Goal: Task Accomplishment & Management: Complete application form

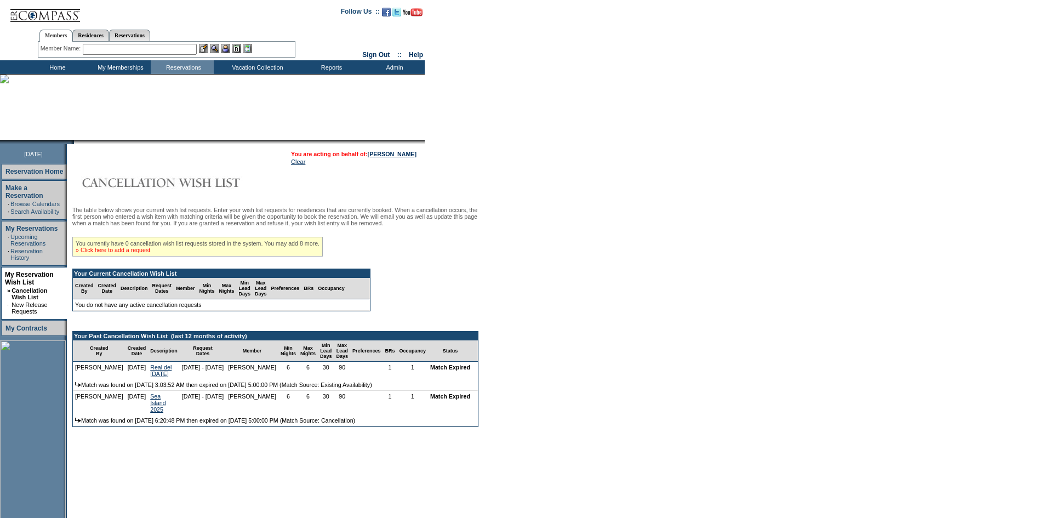
click at [145, 253] on link "» Click here to add a request" at bounding box center [113, 250] width 75 height 7
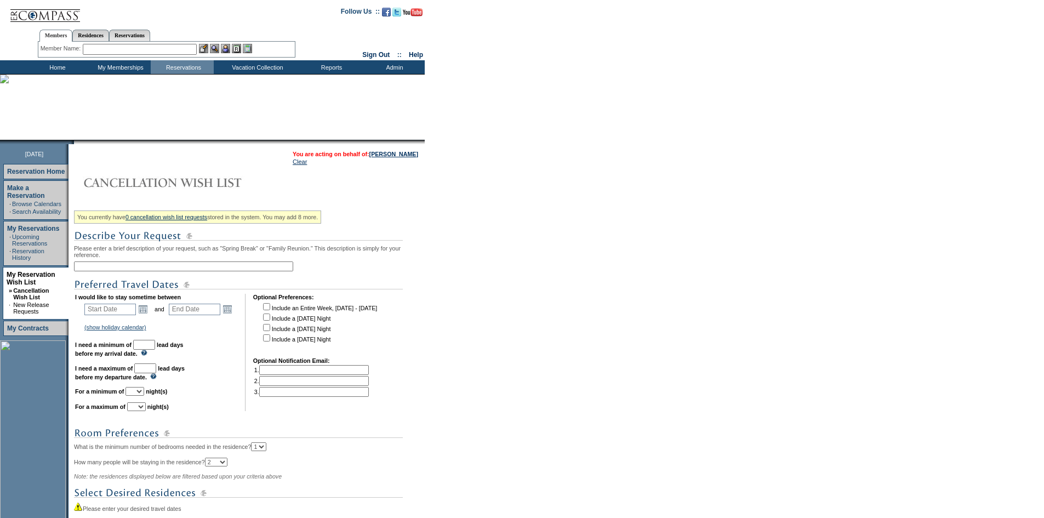
click at [117, 270] on input "text" at bounding box center [183, 267] width 219 height 10
type input "Sea Island Cottage"
click at [118, 315] on input "text" at bounding box center [110, 310] width 52 height 12
type input "7/5/2026"
type input "2026-07-05"
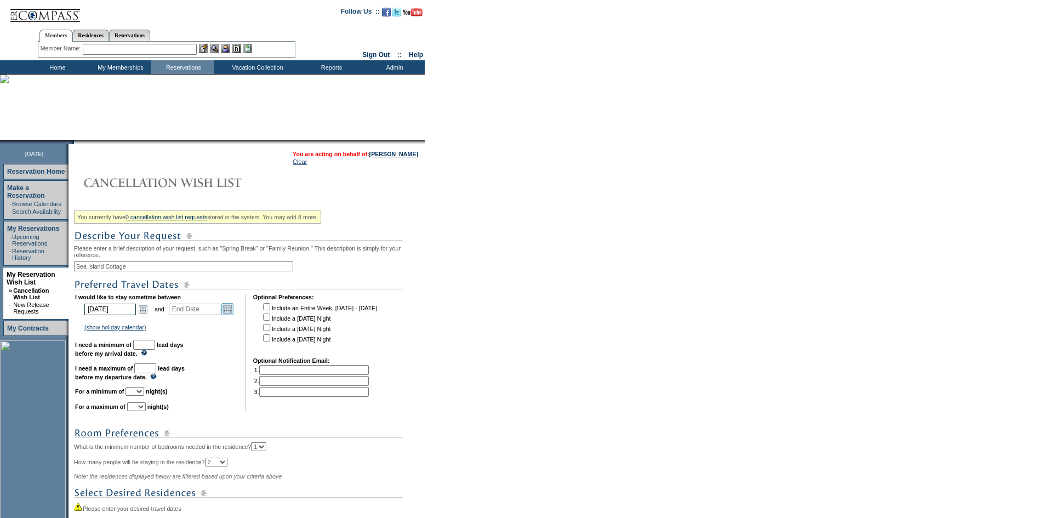
type input "2026-07-06"
type input "7/6/2026"
type input "307"
click at [234, 315] on link "Open the calendar popup." at bounding box center [227, 309] width 12 height 12
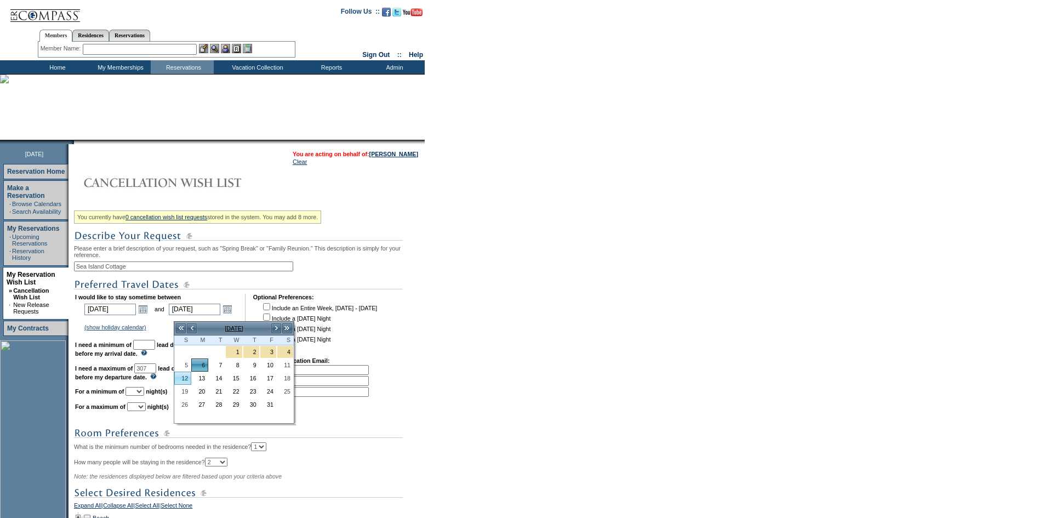
click at [180, 382] on link "12" at bounding box center [183, 378] width 16 height 12
type input "2026-07-12"
type input "7/12/2026"
type input "313"
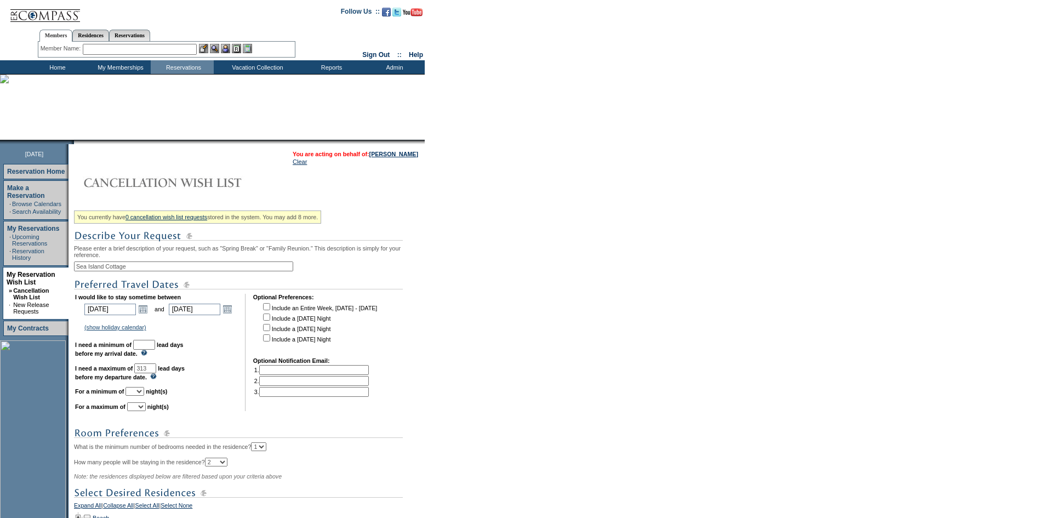
click at [155, 350] on input "text" at bounding box center [144, 345] width 22 height 10
type input "30"
click at [144, 396] on select "1 2 3 4 5 6 7 8 9 10 11 12 13 14" at bounding box center [135, 391] width 19 height 9
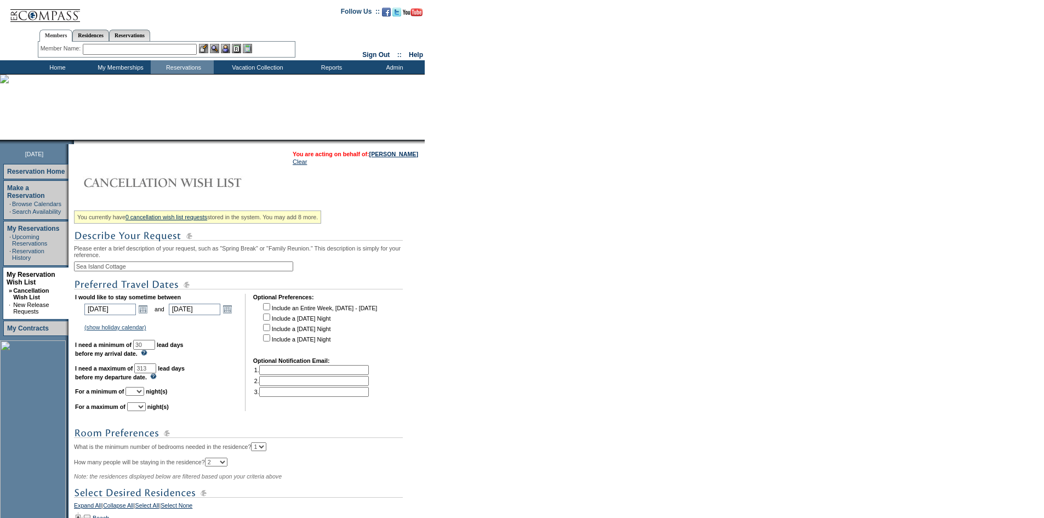
select select "7"
click at [139, 396] on select "1 2 3 4 5 6 7 8 9 10 11 12 13 14" at bounding box center [135, 391] width 19 height 9
click at [154, 409] on td "I would like to stay sometime between 2026-07-05 7/5/2026 Open the calendar pop…" at bounding box center [156, 352] width 162 height 117
select select "7"
click at [141, 411] on select "1 2 3 4 5 6 7 8 9 10 11 12 13 14" at bounding box center [136, 406] width 19 height 9
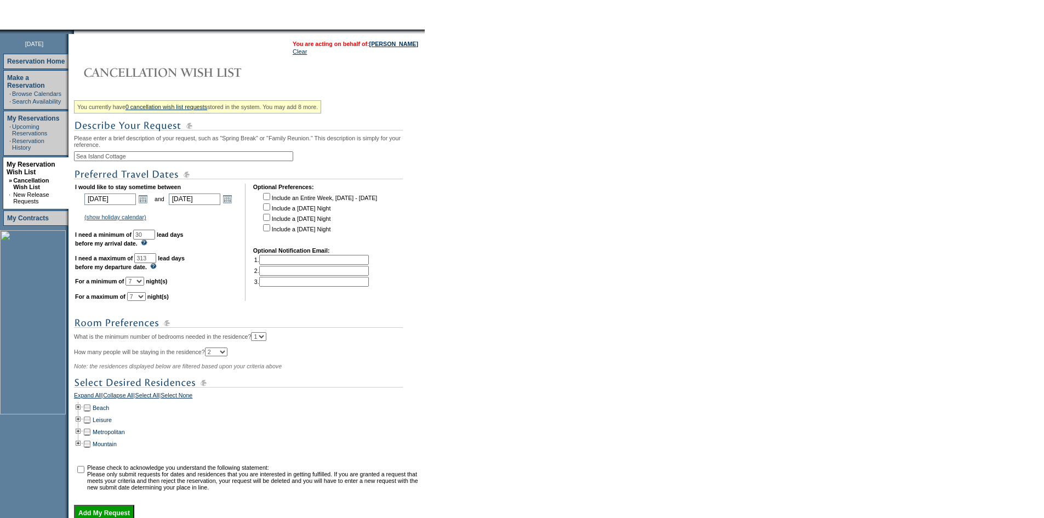
scroll to position [218, 0]
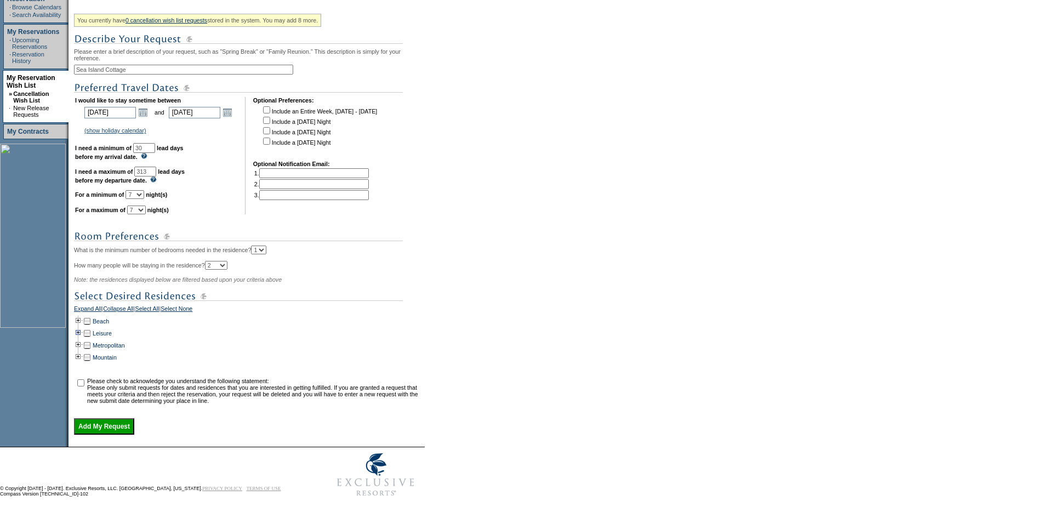
click at [80, 316] on td at bounding box center [78, 321] width 9 height 12
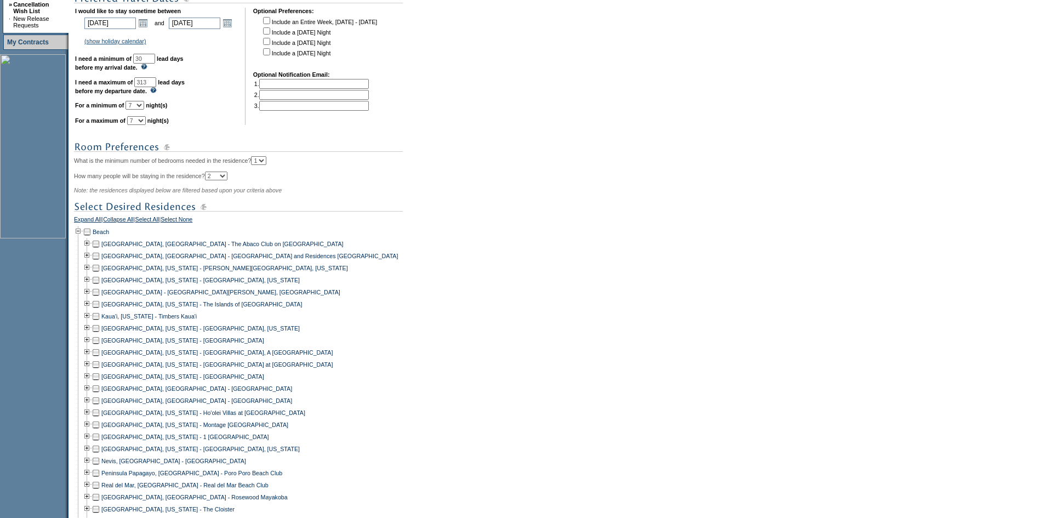
scroll to position [492, 0]
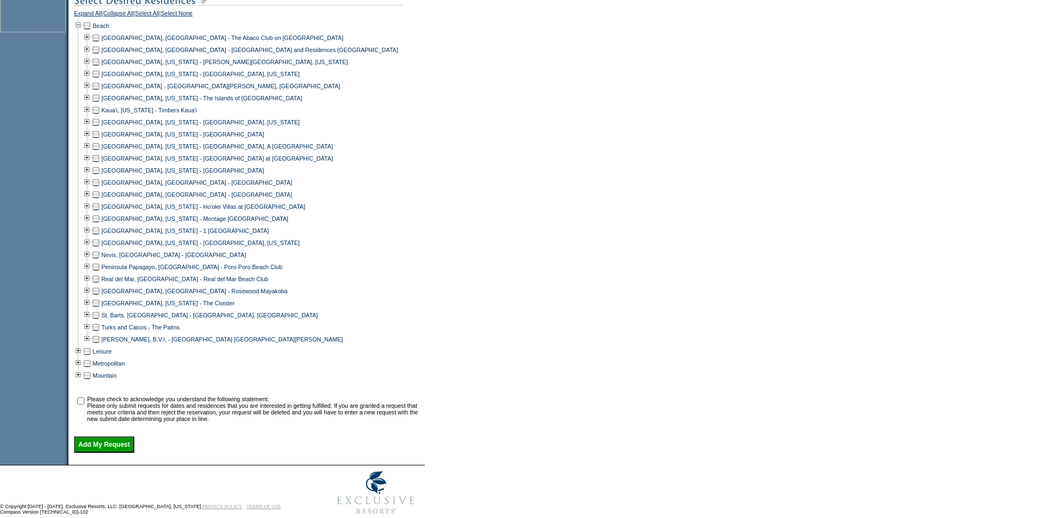
drag, startPoint x: 101, startPoint y: 320, endPoint x: 99, endPoint y: 327, distance: 6.8
click at [100, 309] on td at bounding box center [96, 303] width 9 height 12
drag, startPoint x: 86, startPoint y: 414, endPoint x: 88, endPoint y: 436, distance: 22.0
click at [86, 416] on td at bounding box center [80, 409] width 11 height 26
drag, startPoint x: 86, startPoint y: 417, endPoint x: 99, endPoint y: 452, distance: 37.8
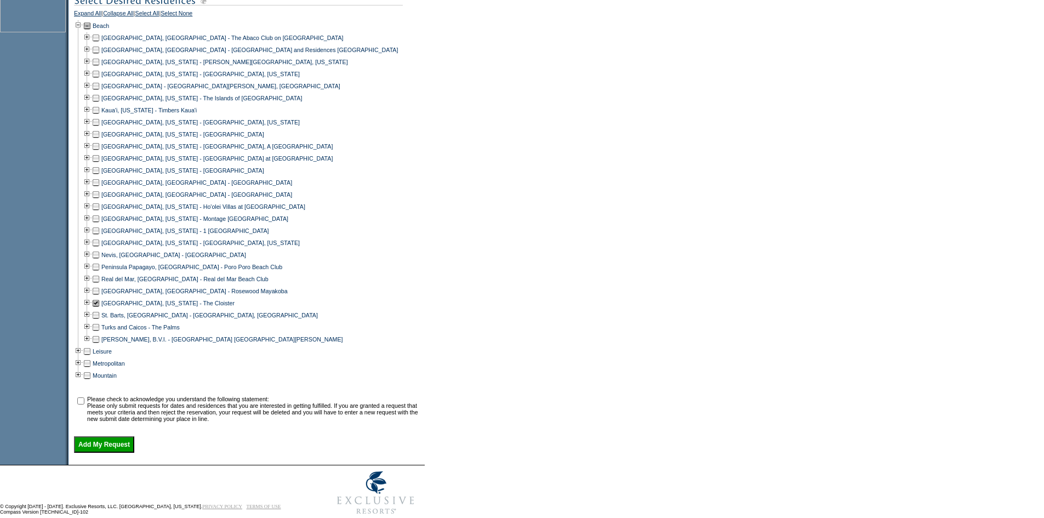
click at [84, 405] on input "checkbox" at bounding box center [80, 400] width 7 height 7
checkbox input "true"
click at [102, 453] on input "Add My Request" at bounding box center [104, 444] width 60 height 16
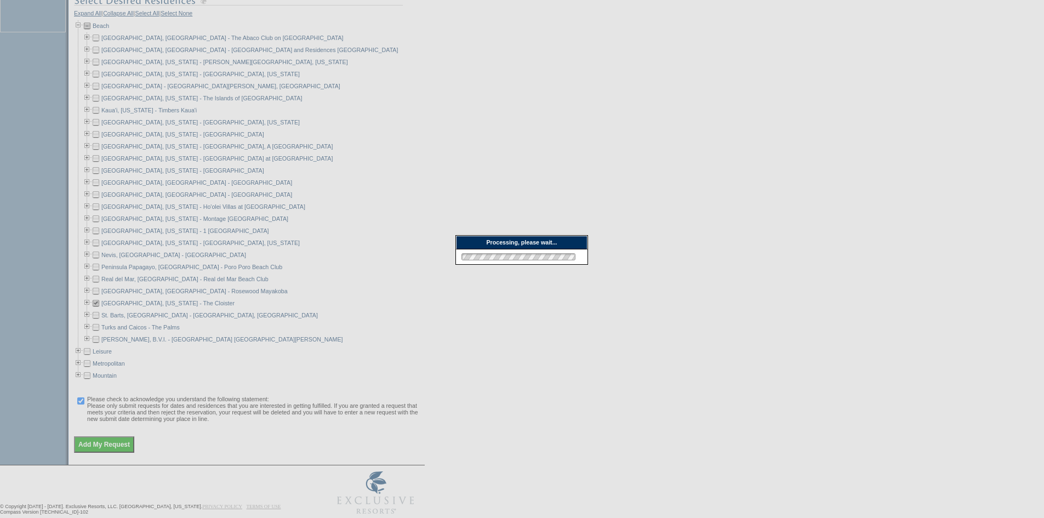
scroll to position [377, 0]
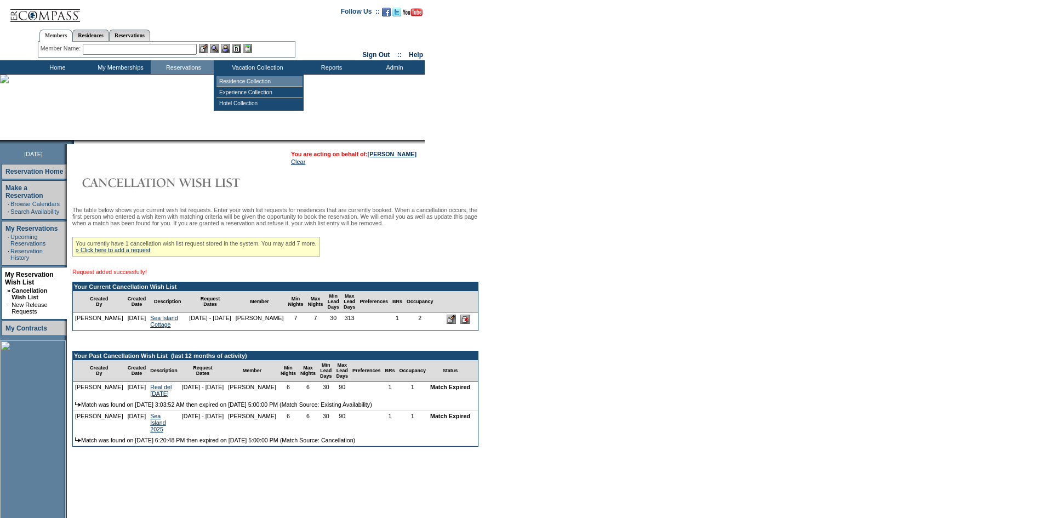
click at [255, 79] on td "Residence Collection" at bounding box center [260, 81] width 86 height 11
